Goal: Check status: Check status

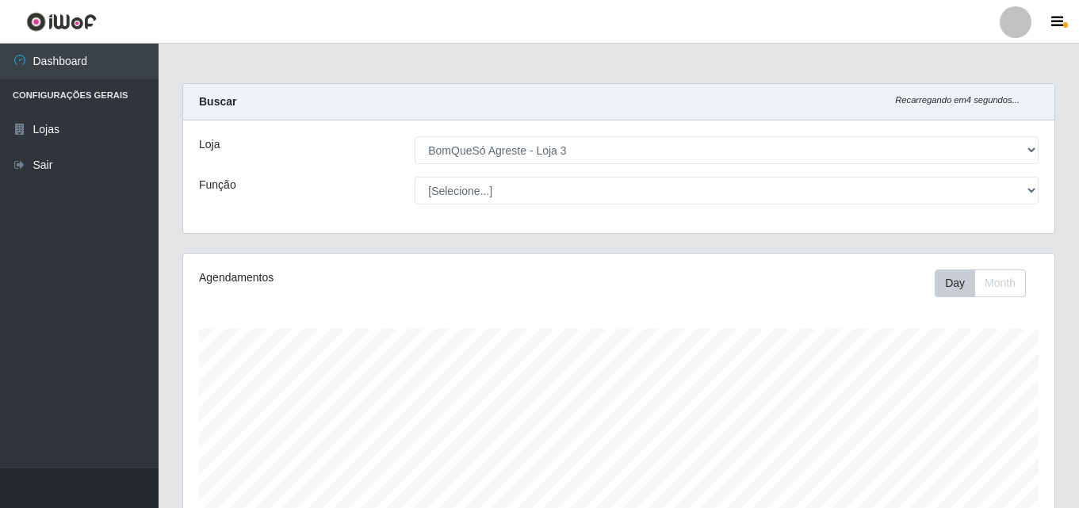
select select "215"
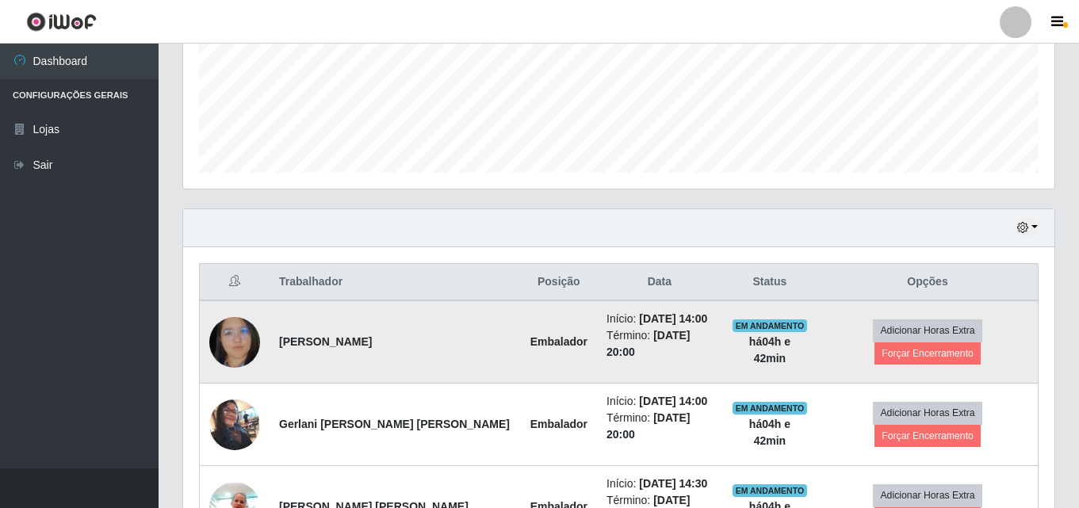
scroll to position [396, 0]
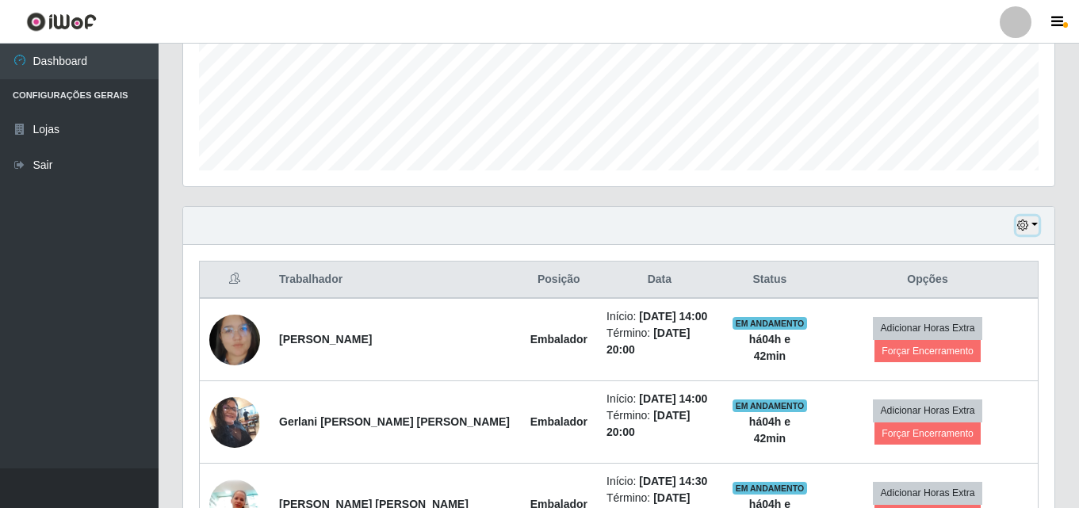
click at [1036, 222] on button "button" at bounding box center [1028, 225] width 22 height 18
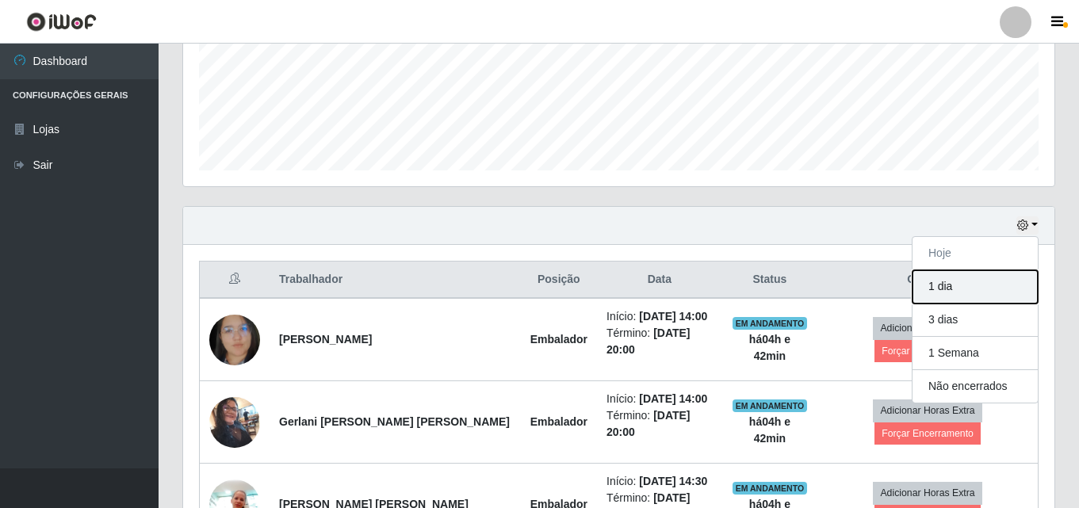
click at [959, 293] on button "1 dia" at bounding box center [975, 286] width 125 height 33
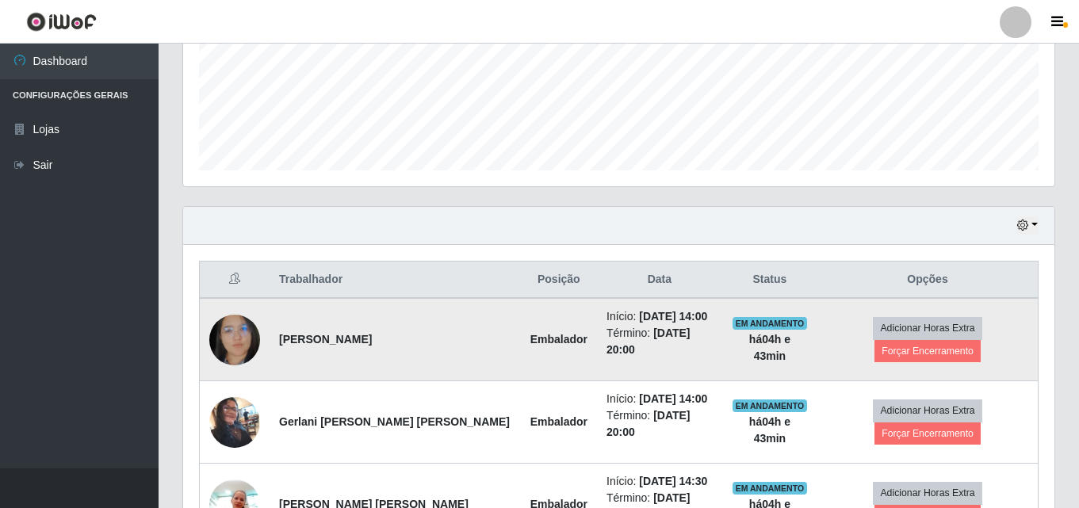
click at [246, 327] on img at bounding box center [234, 339] width 51 height 65
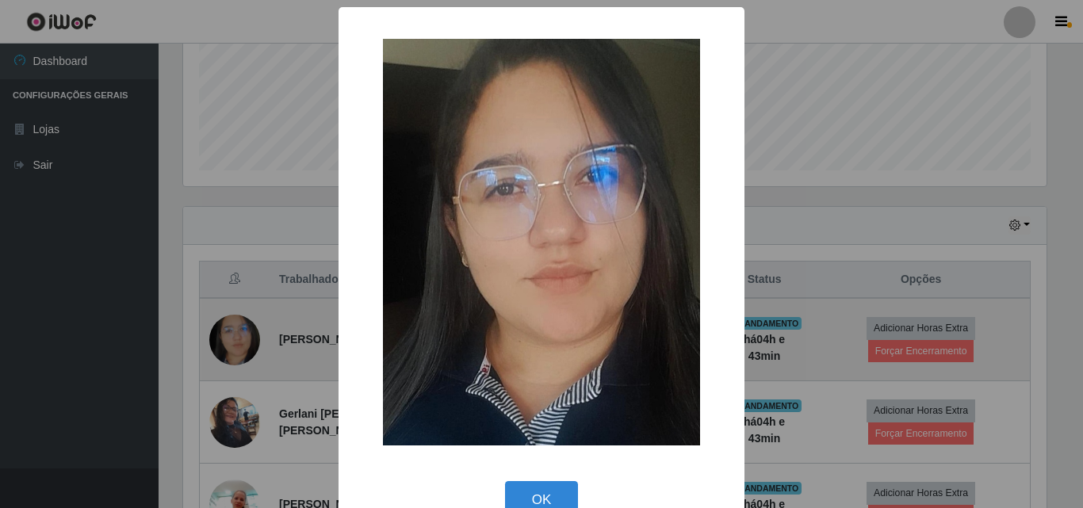
click at [246, 327] on div "× OK Cancel" at bounding box center [541, 254] width 1083 height 508
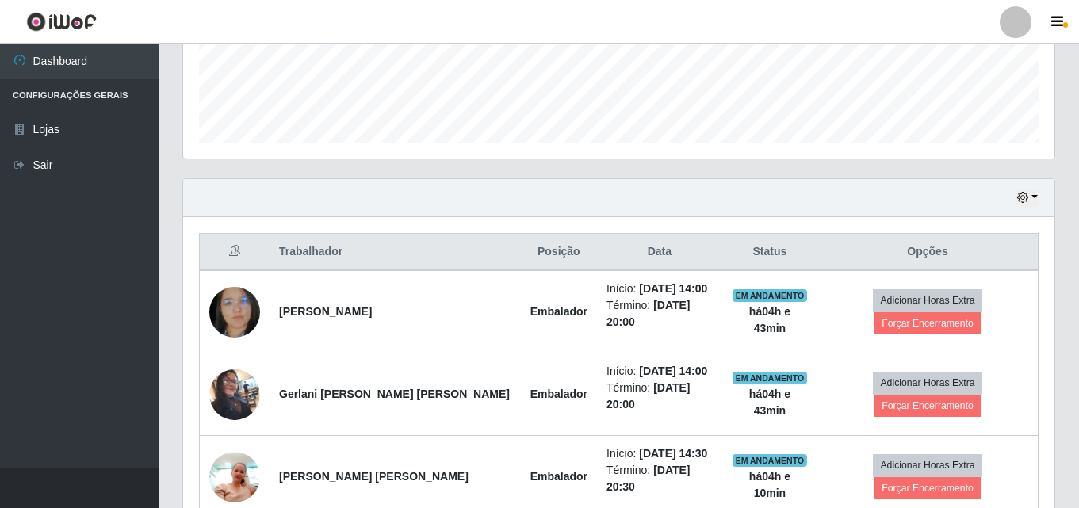
scroll to position [396, 0]
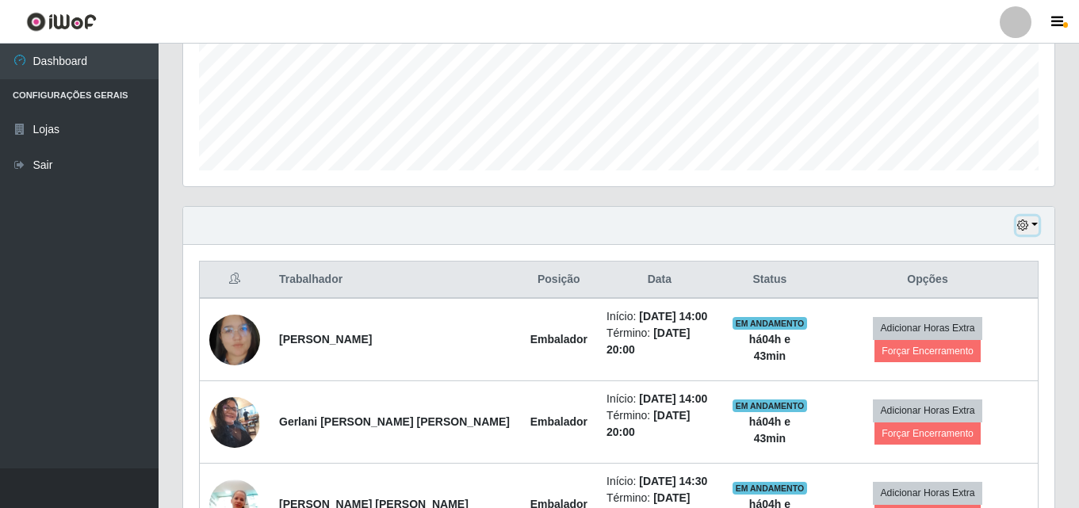
click at [1032, 227] on button "button" at bounding box center [1028, 225] width 22 height 18
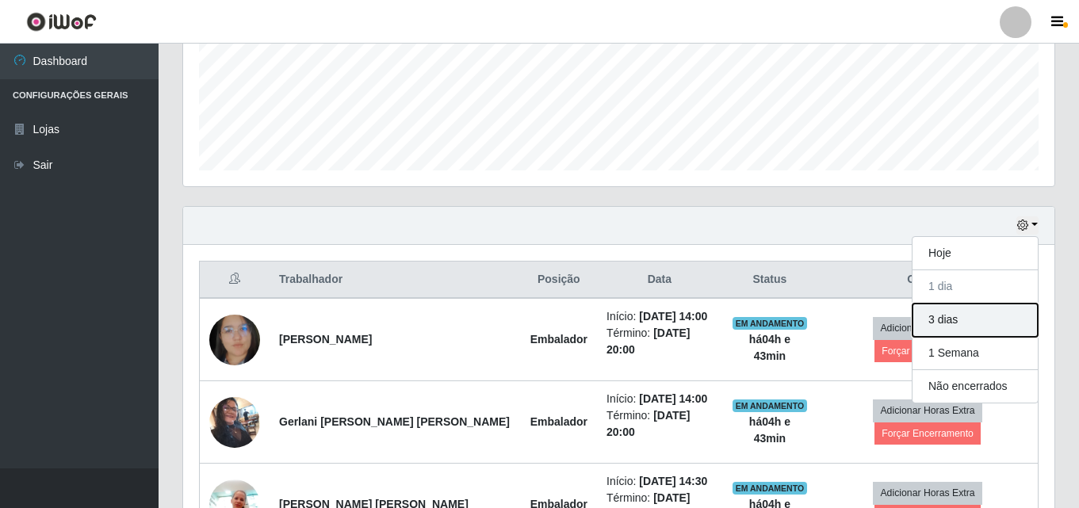
click at [980, 324] on button "3 dias" at bounding box center [975, 320] width 125 height 33
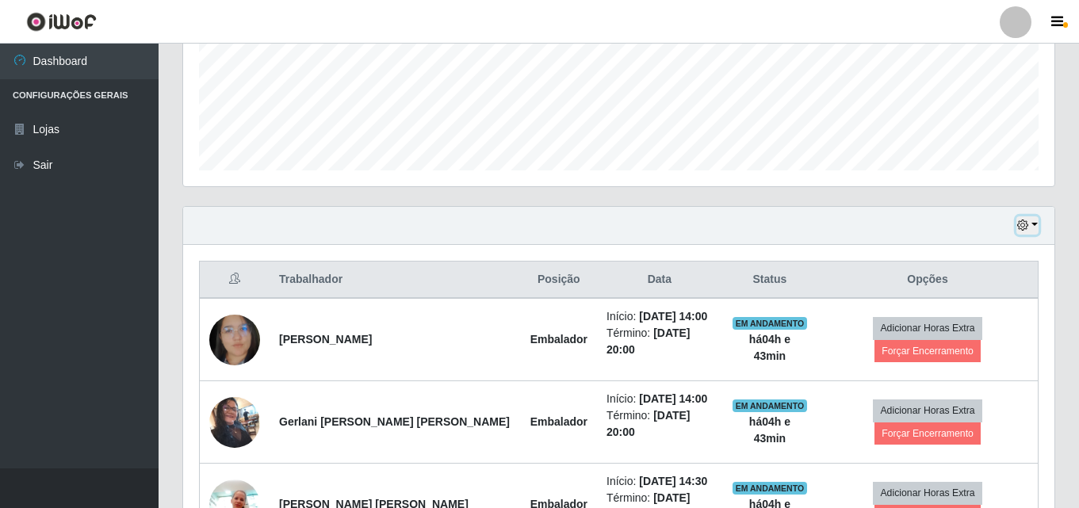
click at [1038, 228] on button "button" at bounding box center [1028, 225] width 22 height 18
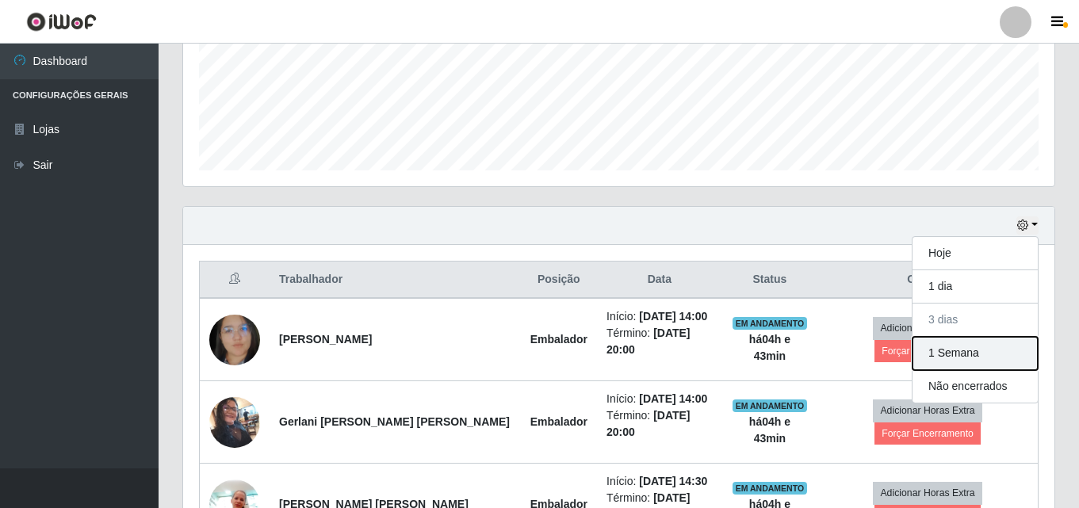
click at [982, 357] on button "1 Semana" at bounding box center [975, 353] width 125 height 33
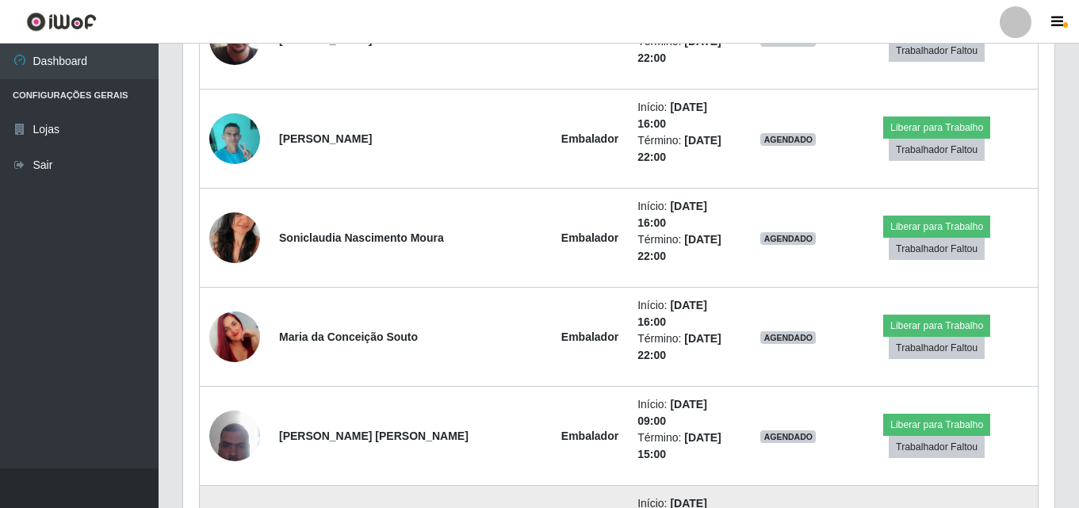
scroll to position [1427, 0]
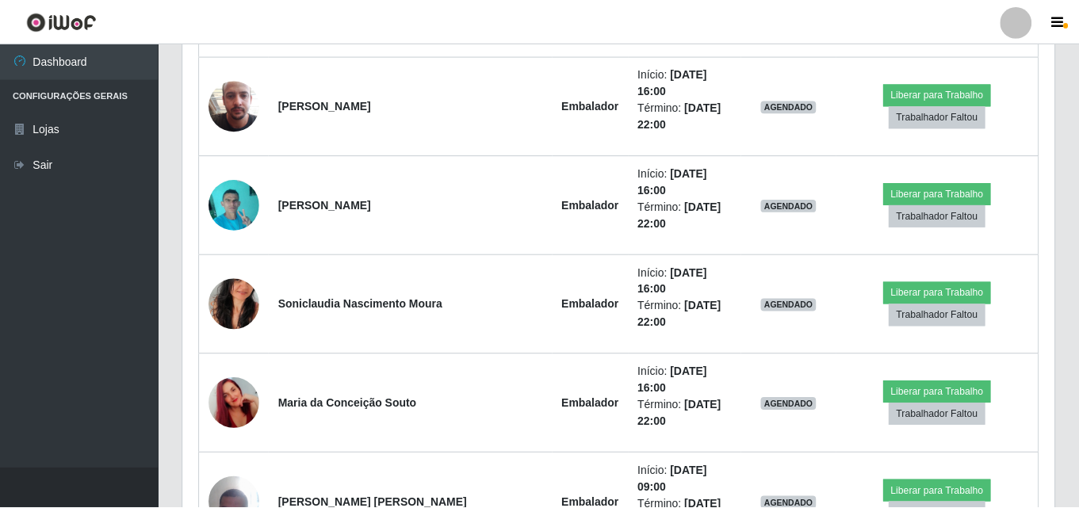
scroll to position [329, 863]
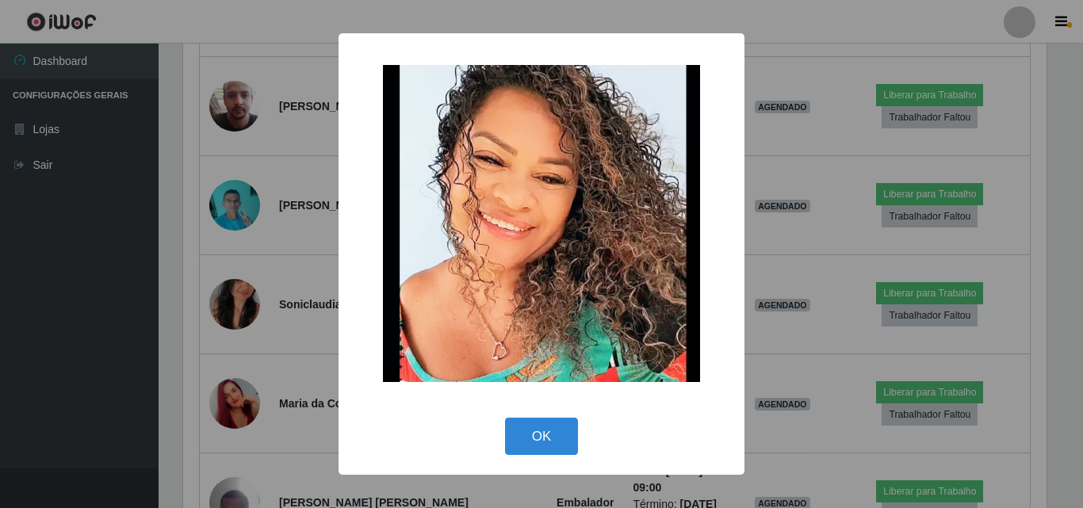
click at [235, 387] on div "× OK Cancel" at bounding box center [541, 254] width 1083 height 508
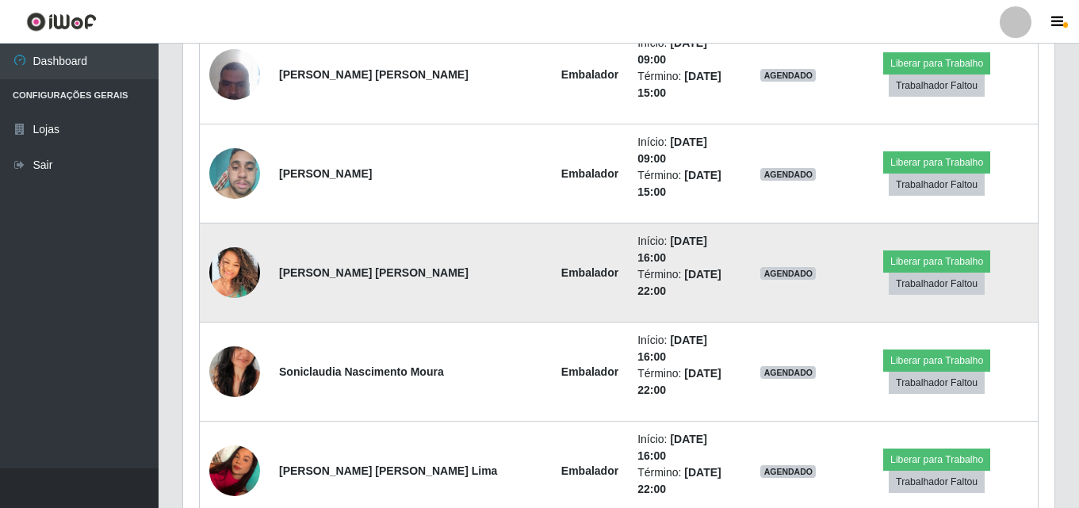
scroll to position [1808, 0]
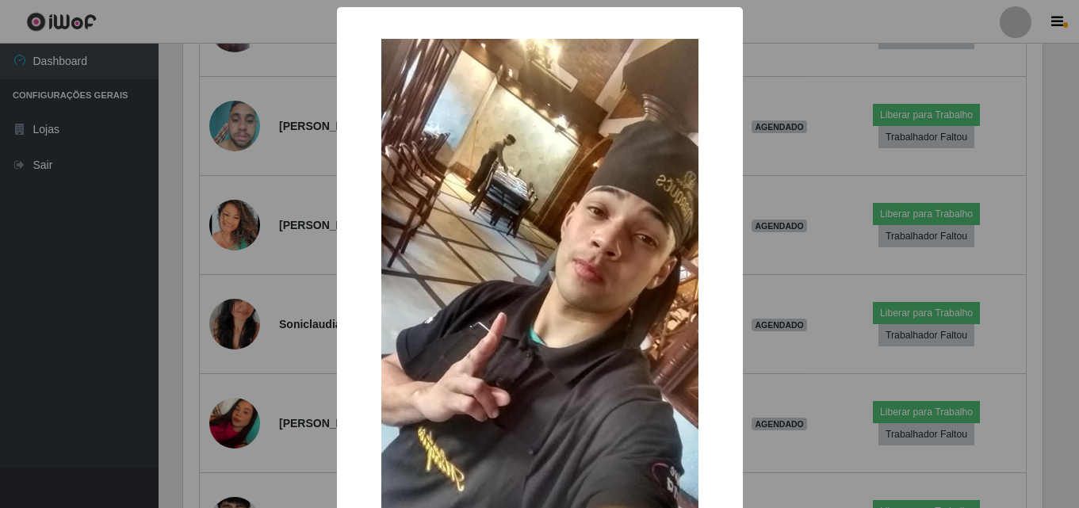
scroll to position [0, 0]
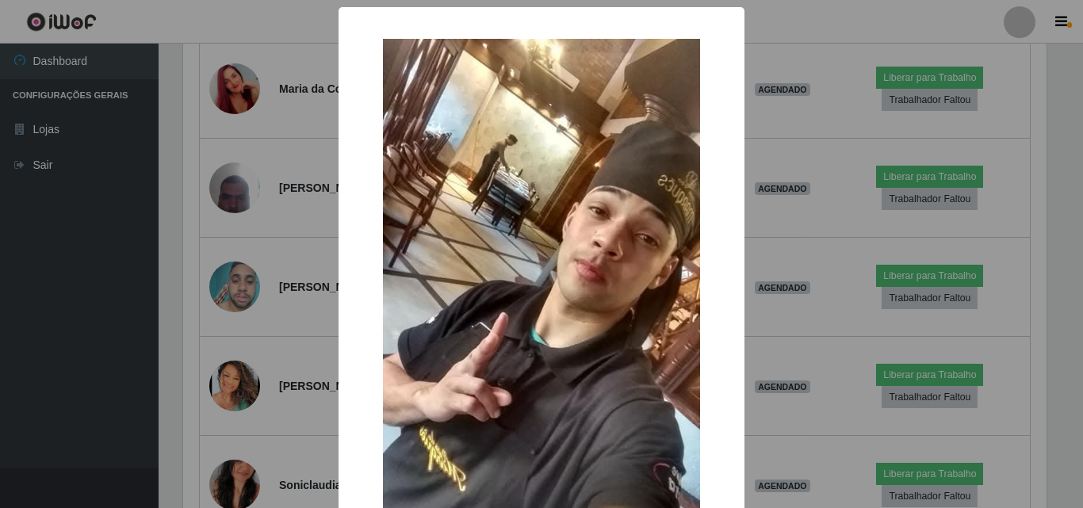
click at [239, 412] on div "× OK Cancel" at bounding box center [541, 254] width 1083 height 508
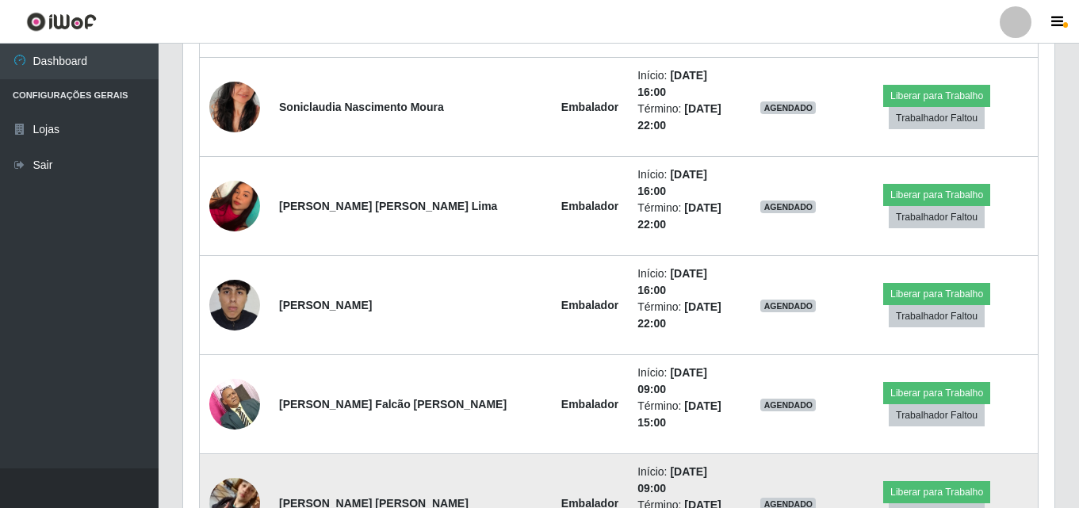
scroll to position [2043, 0]
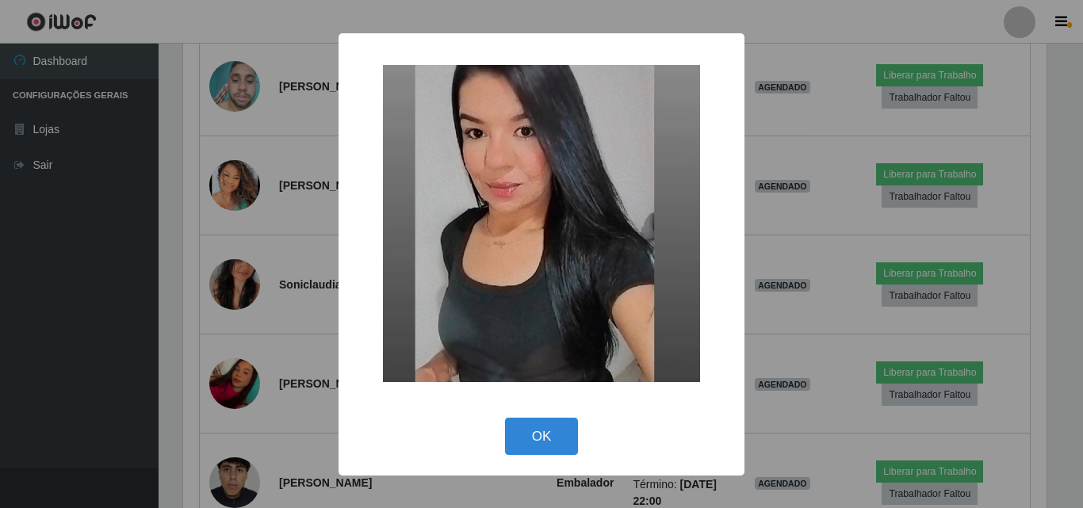
click at [239, 412] on div "× OK Cancel" at bounding box center [541, 254] width 1083 height 508
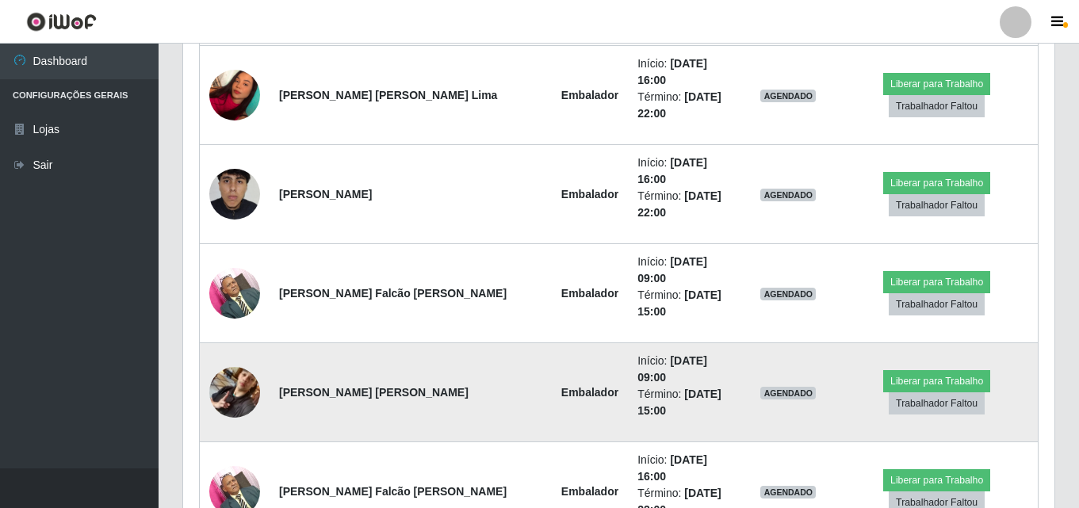
scroll to position [2165, 0]
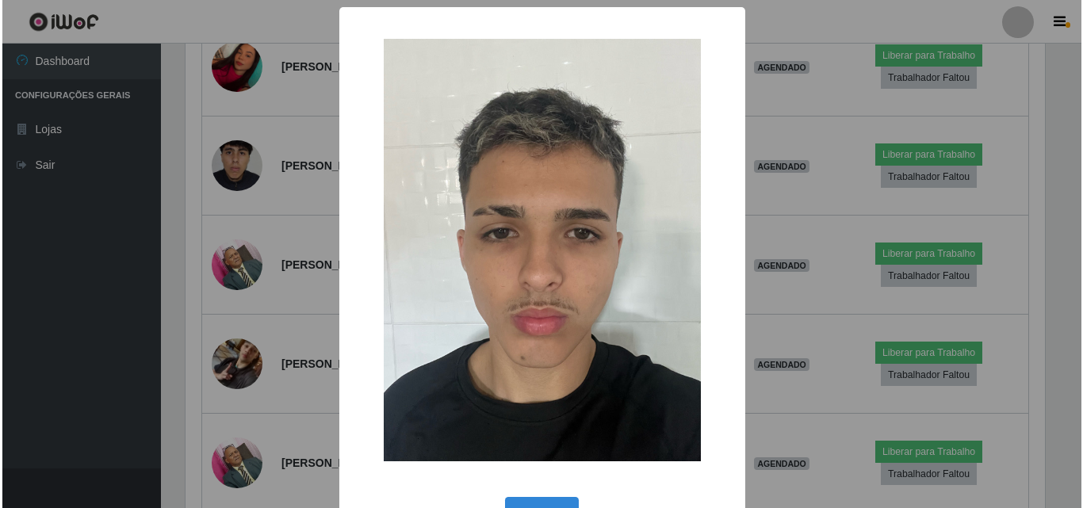
scroll to position [1962, 0]
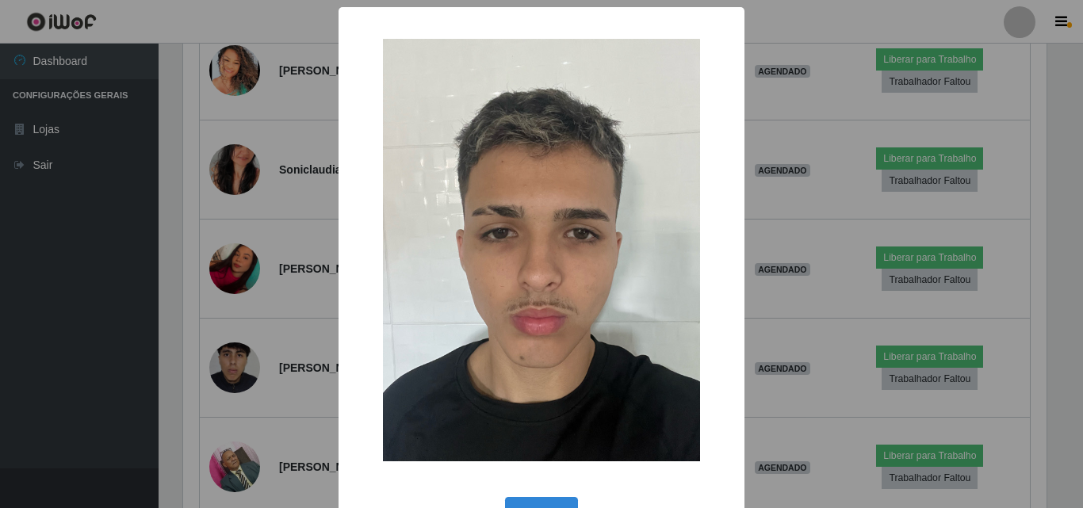
click at [232, 374] on div "× OK Cancel" at bounding box center [541, 254] width 1083 height 508
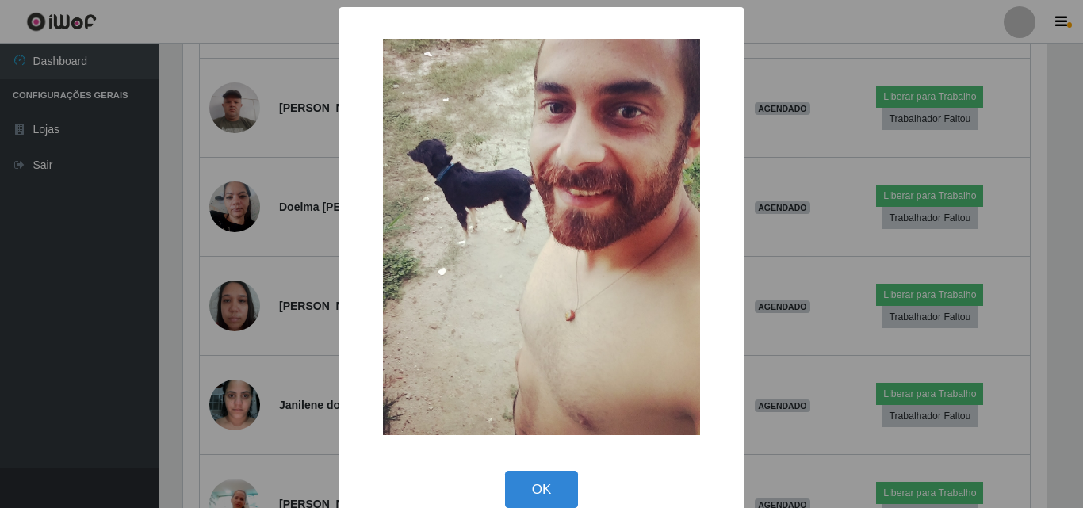
click at [240, 270] on div "× OK Cancel" at bounding box center [541, 254] width 1083 height 508
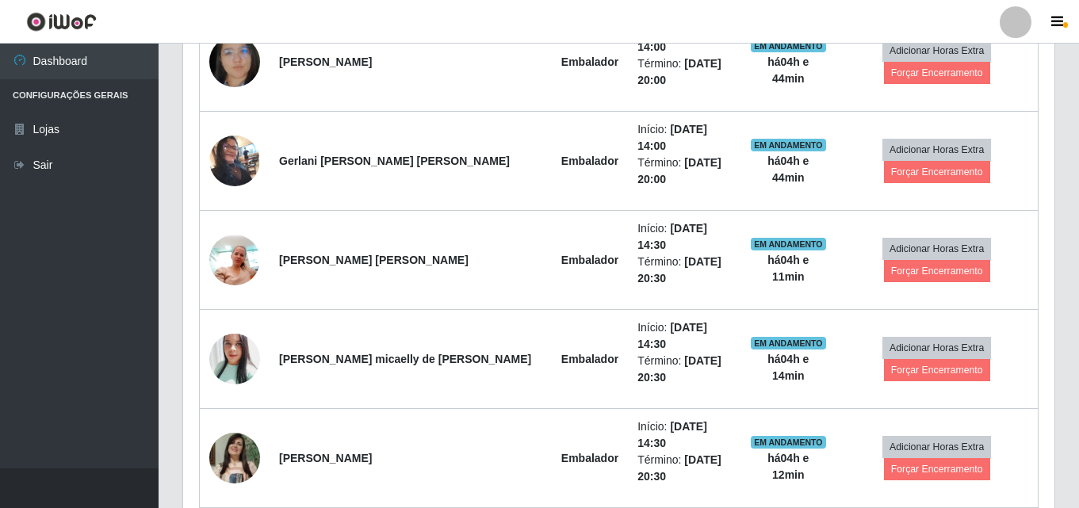
scroll to position [529, 0]
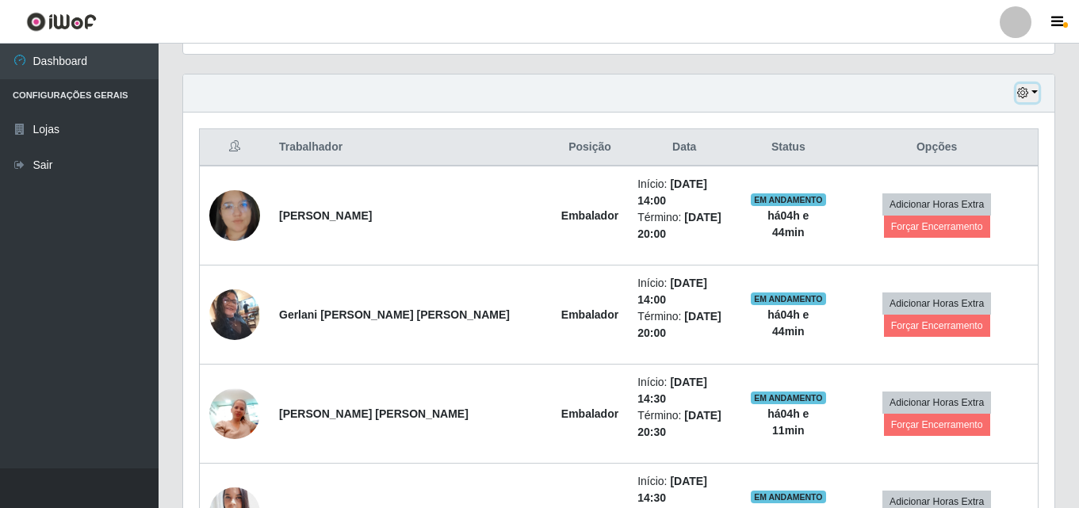
click at [1038, 97] on button "button" at bounding box center [1028, 93] width 22 height 18
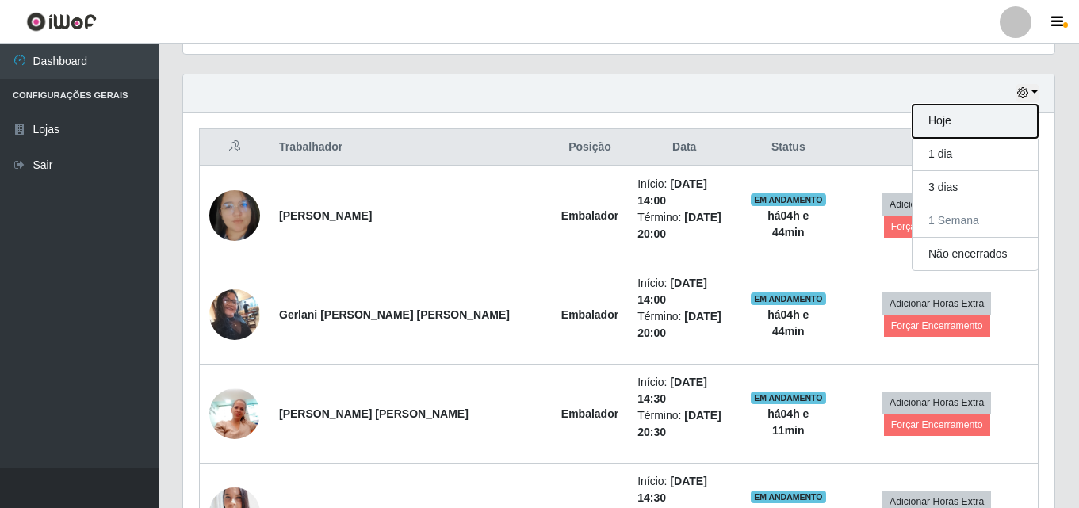
click at [1000, 124] on button "Hoje" at bounding box center [975, 121] width 125 height 33
